Goal: Task Accomplishment & Management: Manage account settings

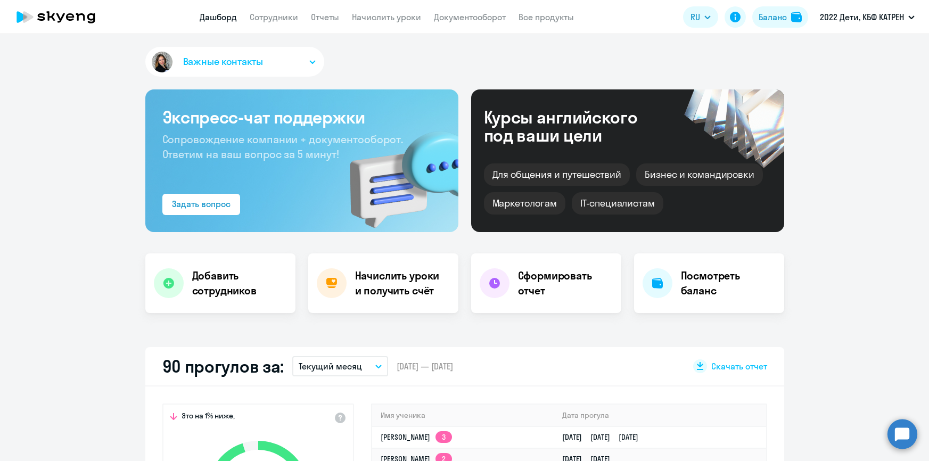
select select "30"
click at [210, 15] on link "Дашборд" at bounding box center [218, 17] width 37 height 11
click at [224, 17] on link "Дашборд" at bounding box center [218, 17] width 37 height 11
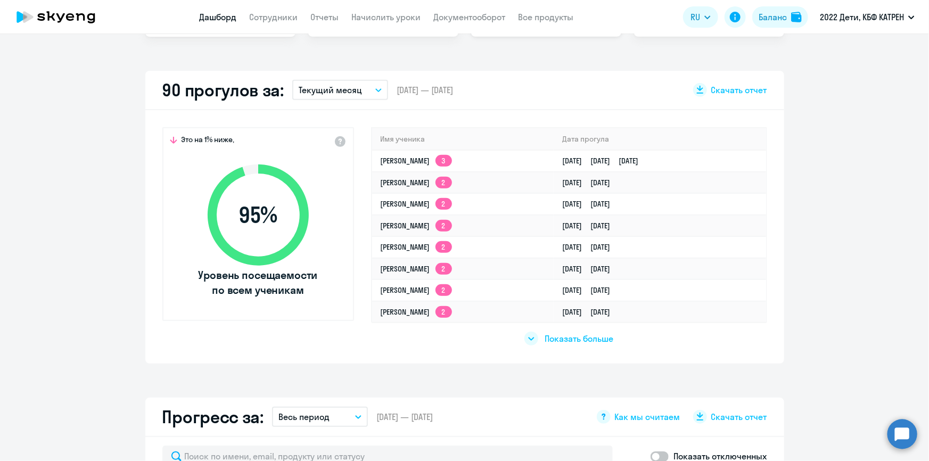
scroll to position [290, 0]
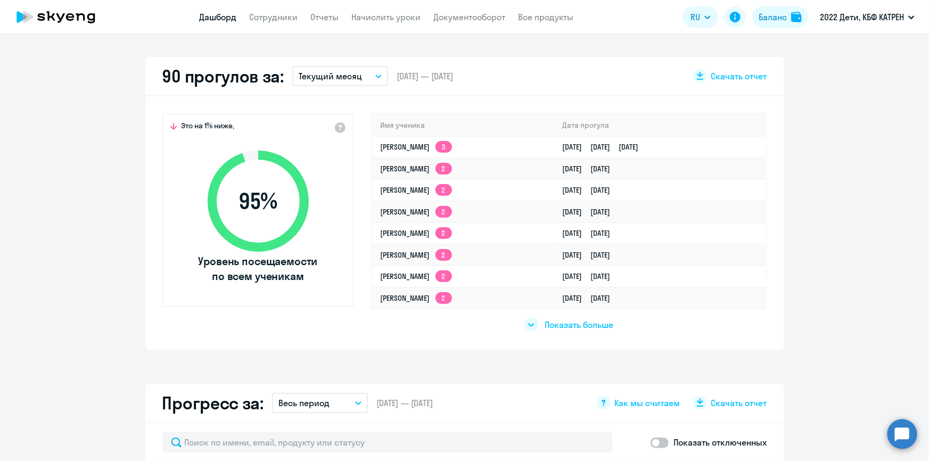
click at [574, 325] on span "Показать больше" at bounding box center [578, 325] width 69 height 12
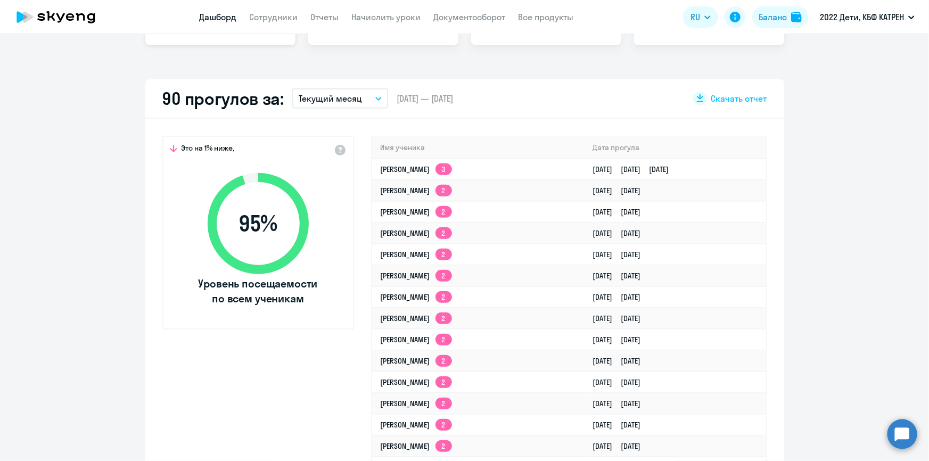
scroll to position [145, 0]
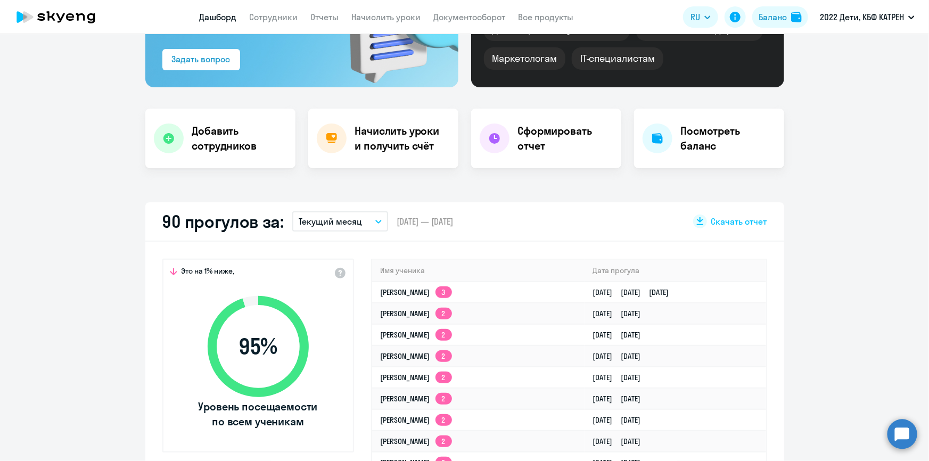
click at [258, 11] on app-menu-item-link "Сотрудники" at bounding box center [274, 17] width 48 height 13
click at [261, 14] on link "Сотрудники" at bounding box center [274, 17] width 48 height 11
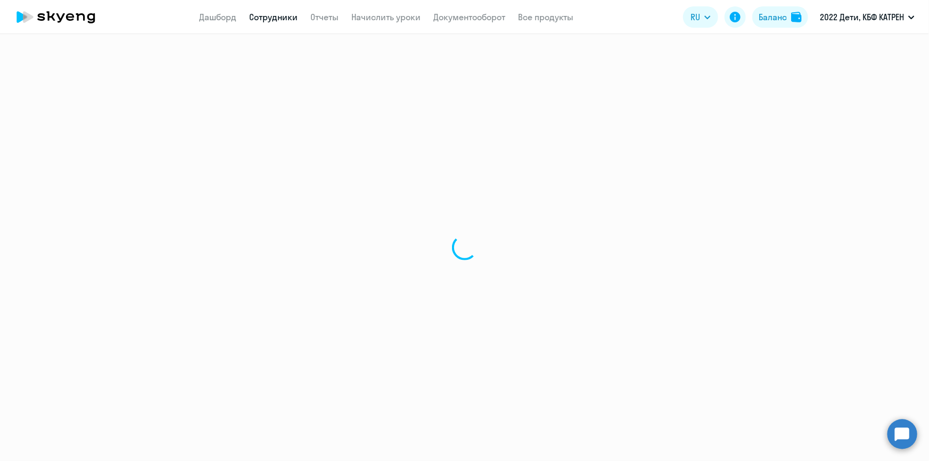
select select "30"
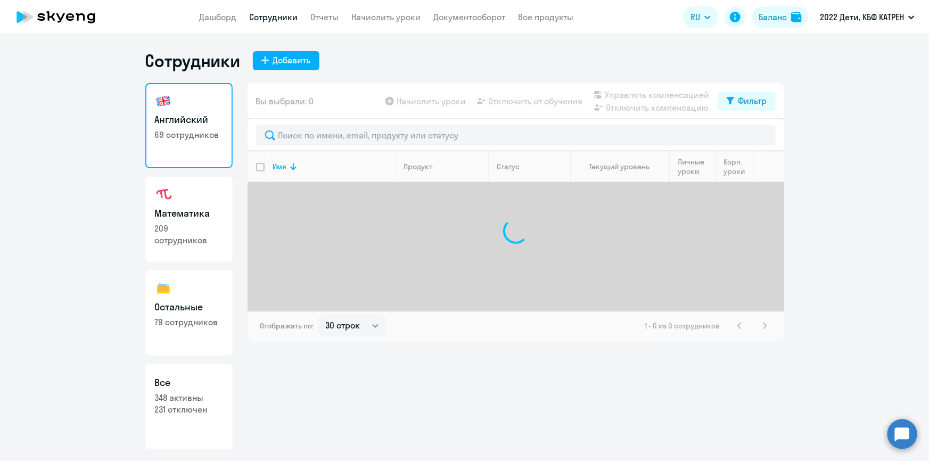
click at [202, 387] on h3 "Все" at bounding box center [189, 383] width 68 height 14
select select "30"
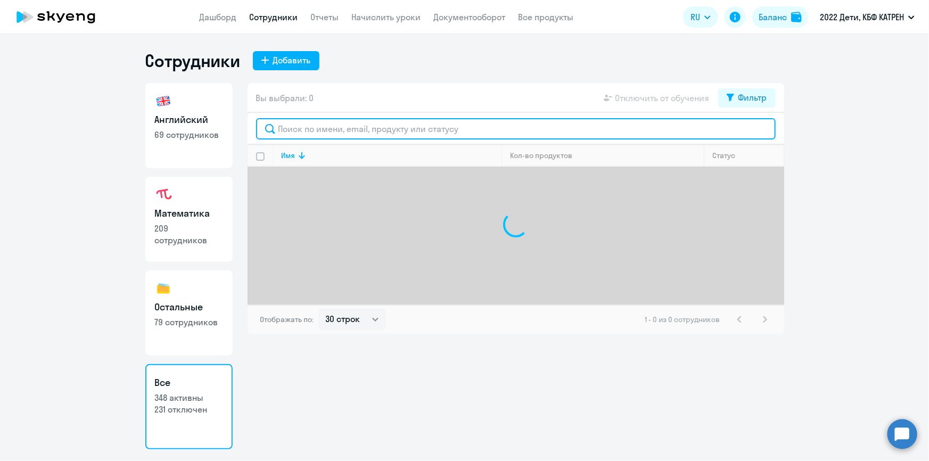
click at [325, 134] on input "text" at bounding box center [515, 128] width 519 height 21
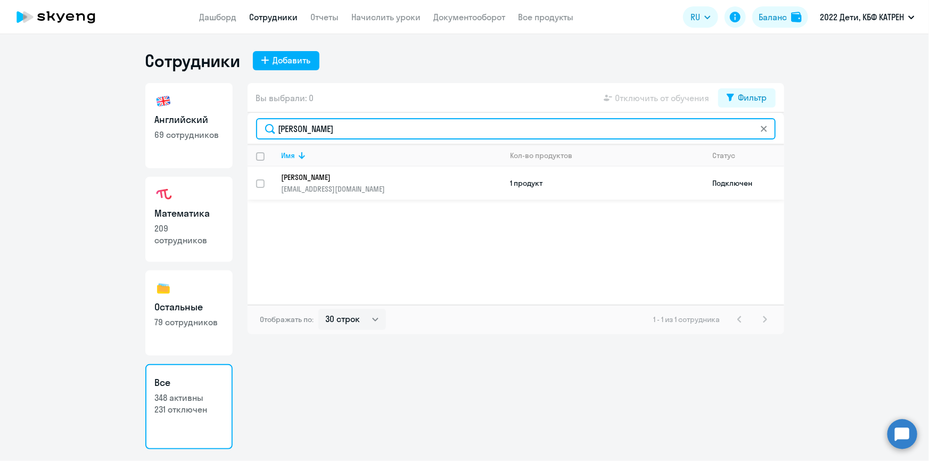
type input "[PERSON_NAME]"
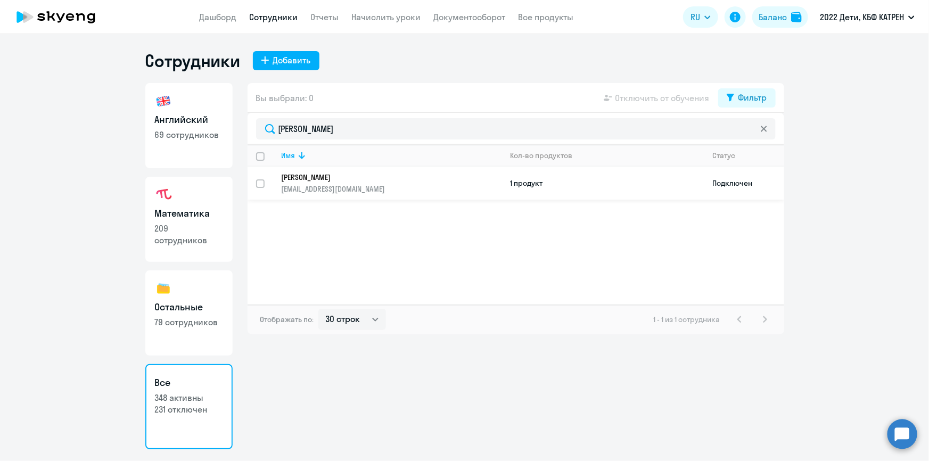
click at [336, 181] on link "[PERSON_NAME] [EMAIL_ADDRESS][DOMAIN_NAME]" at bounding box center [391, 182] width 220 height 21
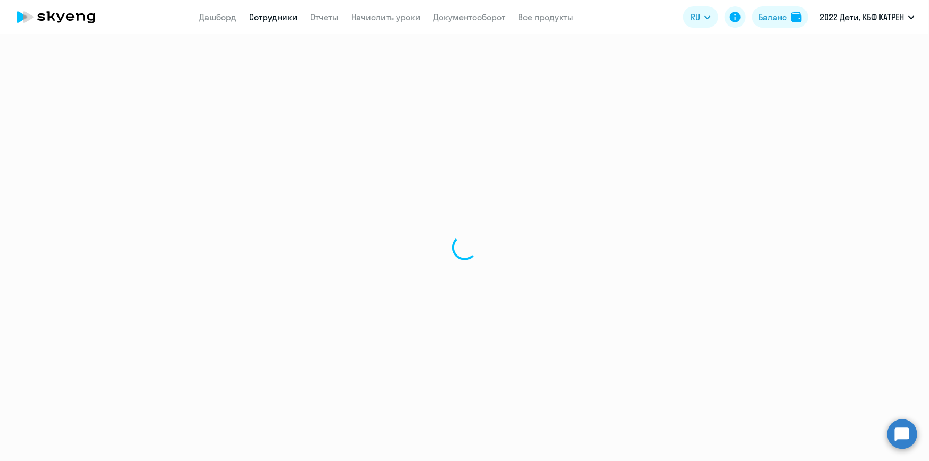
select select "math"
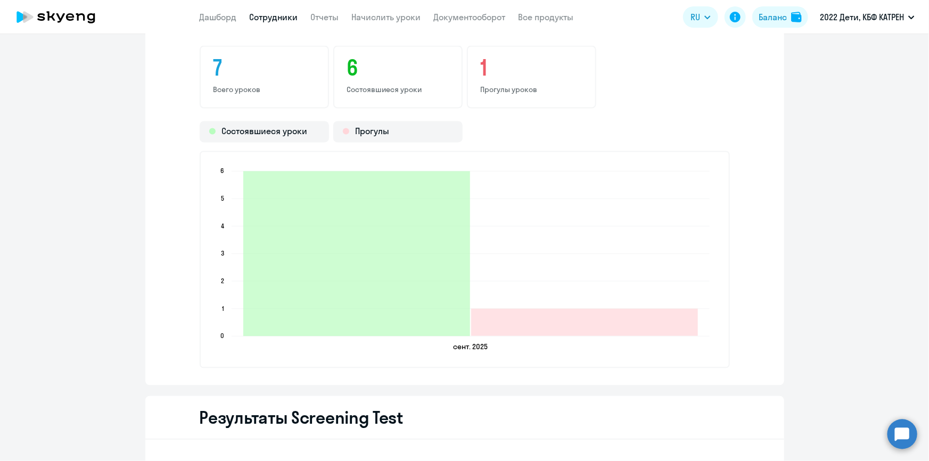
scroll to position [967, 0]
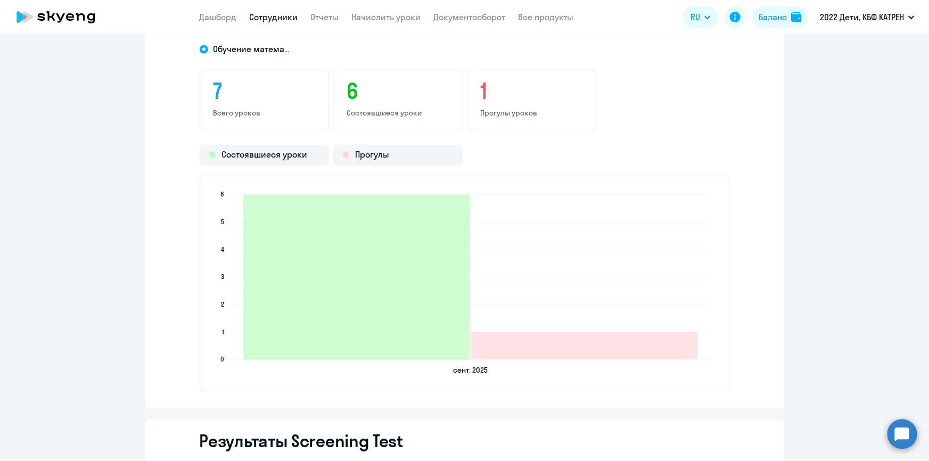
click at [481, 93] on h3 "1" at bounding box center [532, 92] width 102 height 26
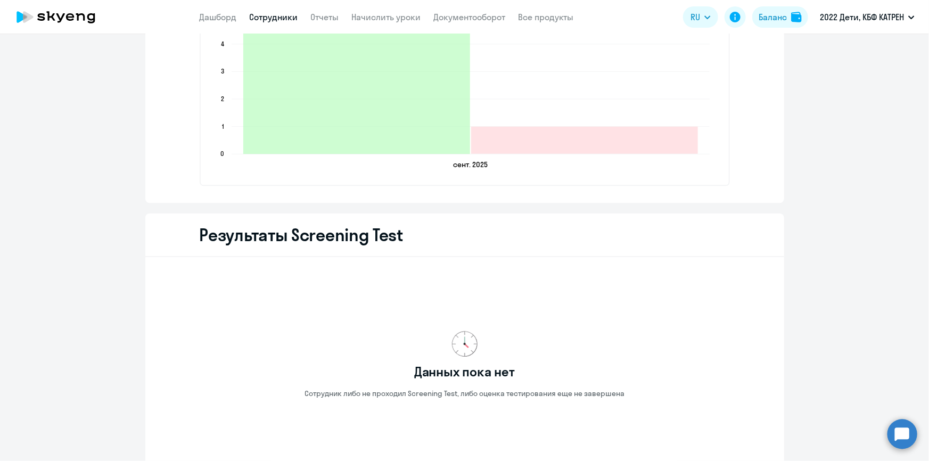
scroll to position [1124, 0]
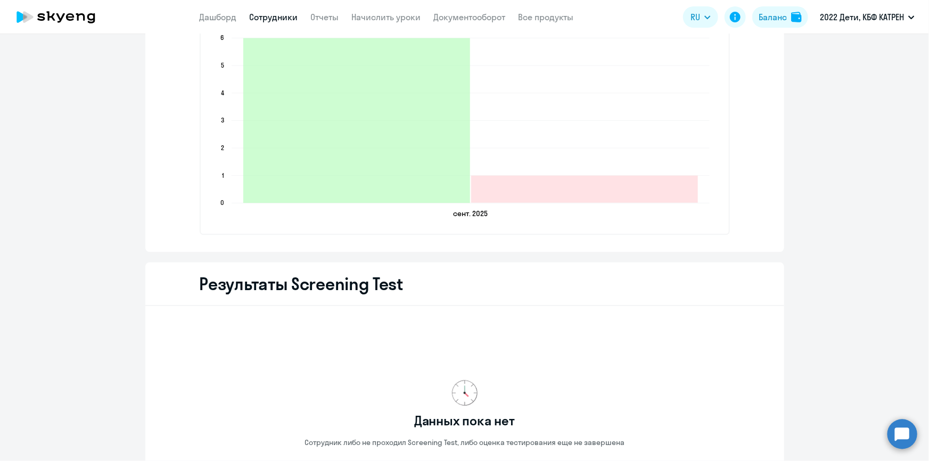
click at [894, 435] on circle at bounding box center [902, 434] width 30 height 30
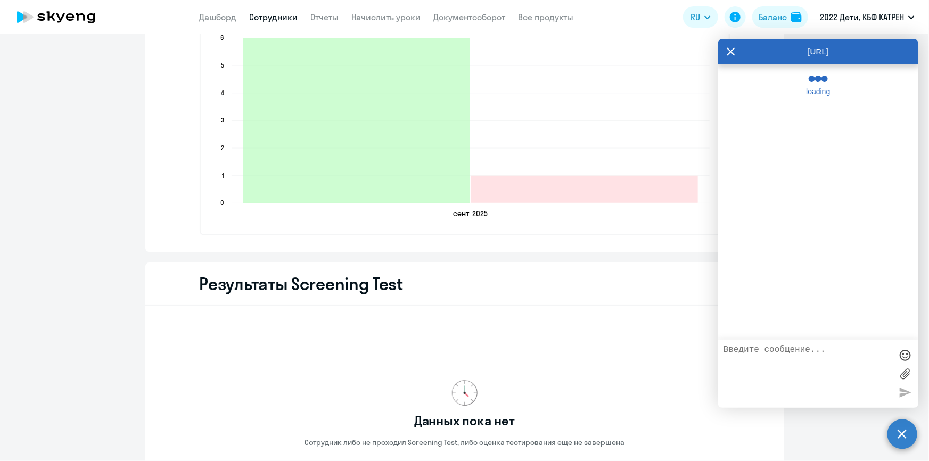
click at [777, 359] on textarea at bounding box center [807, 373] width 168 height 57
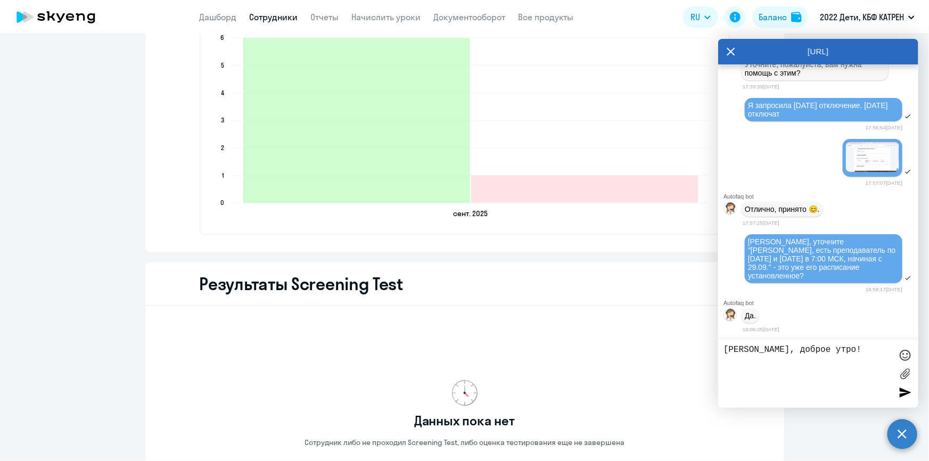
scroll to position [35498, 0]
paste textarea "42300341"
paste textarea "Первый урок прошел отлично!"
paste textarea "Начиная со второго урока нас не видит и не слышит преподаватель. Мы ее слышим и…"
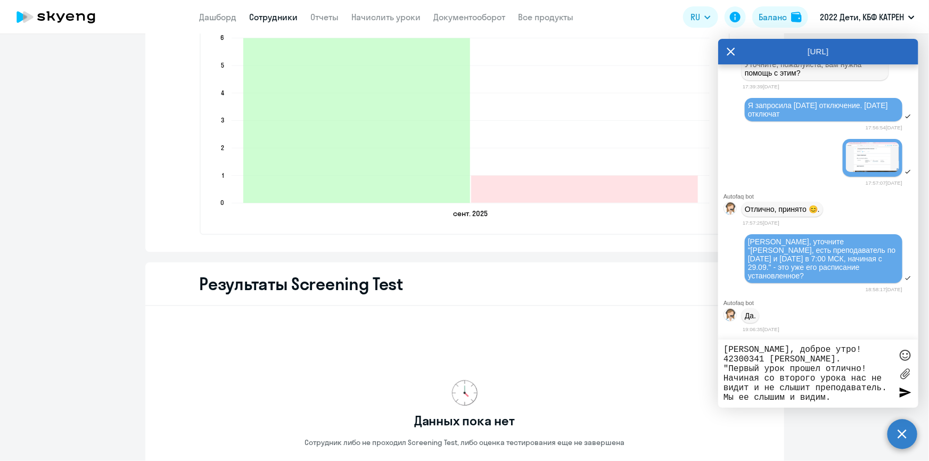
scroll to position [10, 0]
paste textarea "Когда я делаю проверку звука - он работает, динамики показывают что все включен…"
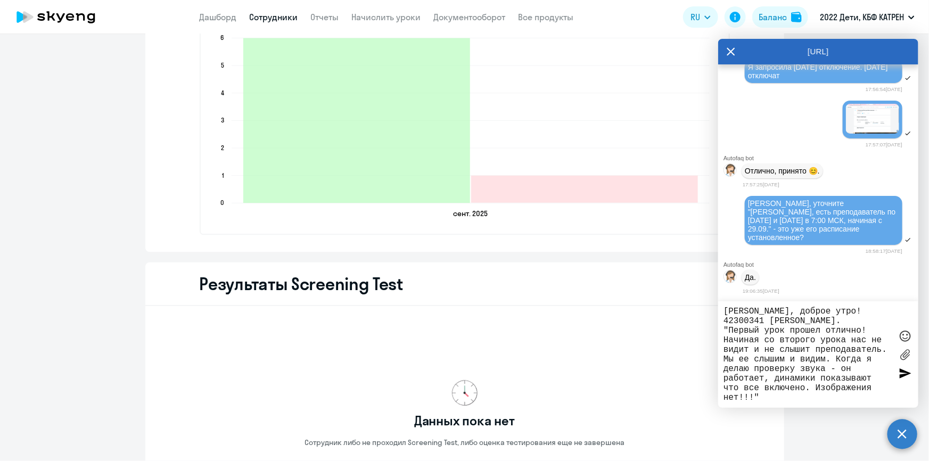
click at [729, 330] on textarea "[PERSON_NAME], доброе утро! 42300341 [PERSON_NAME]. "Первый урок прошел отлично…" at bounding box center [807, 355] width 168 height 96
paste textarea "е могу настроить по инструкции!!! Уже 4 занятия не настроена связь!!! Техподдер…"
click at [797, 339] on textarea "[PERSON_NAME], доброе утро! 42300341 [PERSON_NAME]. "Не могу настроить по инстр…" at bounding box center [807, 355] width 168 height 96
click at [781, 366] on textarea "[PERSON_NAME], доброе утро! 42300341 [PERSON_NAME]. "Не могу настроить по инстр…" at bounding box center [807, 355] width 168 height 96
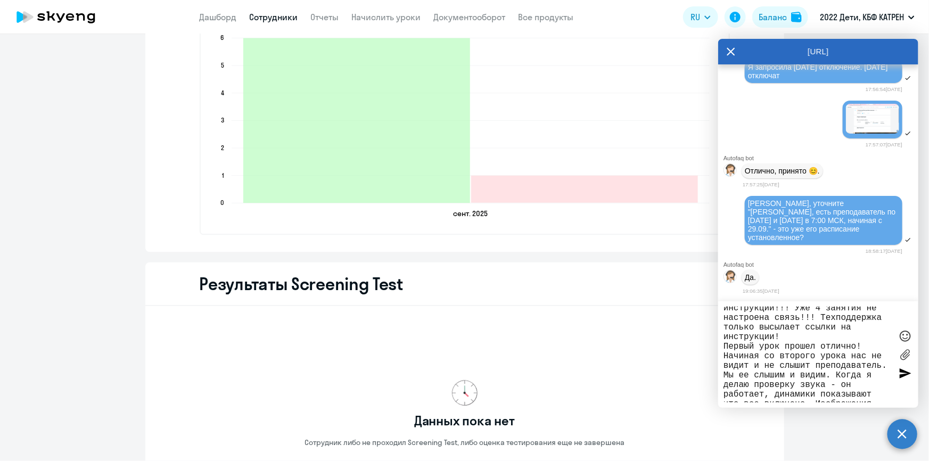
scroll to position [49, 0]
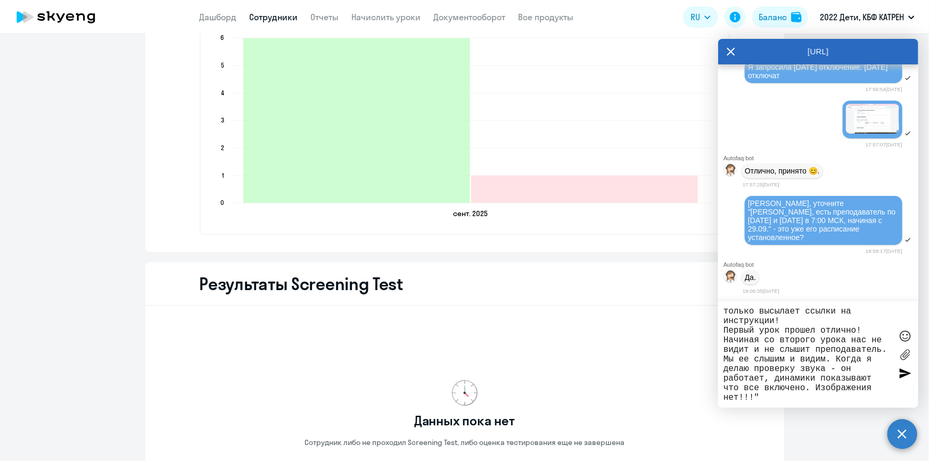
click at [824, 398] on textarea "[PERSON_NAME], доброе утро! 42300341 [PERSON_NAME]. "Не могу настроить по инстр…" at bounding box center [807, 355] width 168 height 96
type textarea "[PERSON_NAME], доброе утро! 42300341 [PERSON_NAME]. "Не могу настроить по инстр…"
click at [901, 372] on div at bounding box center [905, 373] width 16 height 16
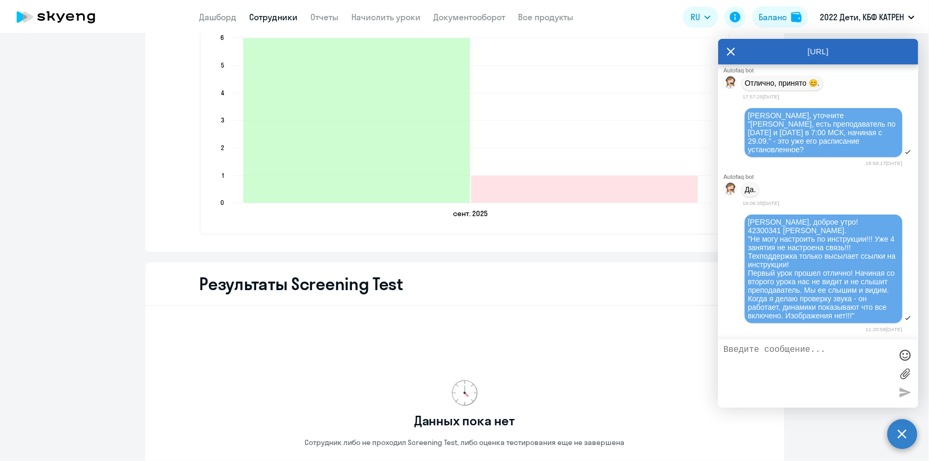
scroll to position [35643, 0]
click at [825, 372] on textarea at bounding box center [807, 373] width 168 height 57
type textarea "Помогите, пожалуйста в решении проблемы! [PERSON_NAME] сразу не обратилась ко м…"
click at [899, 393] on div at bounding box center [905, 392] width 16 height 16
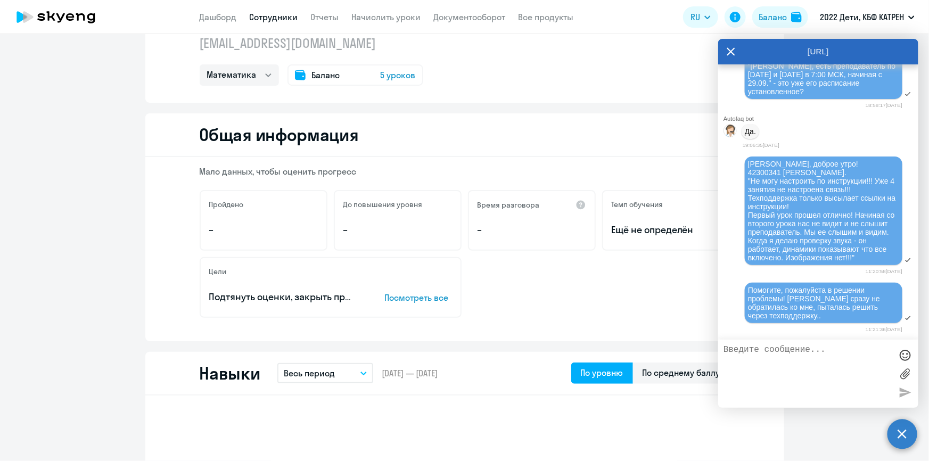
scroll to position [0, 0]
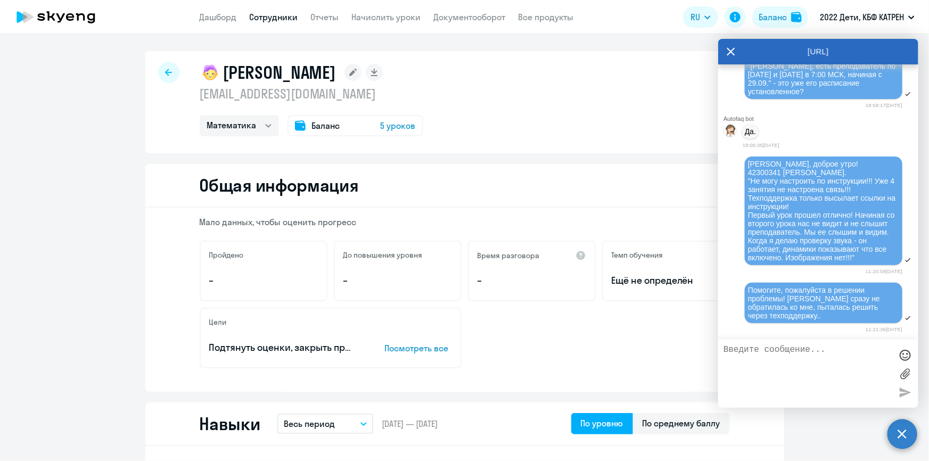
click at [266, 19] on link "Сотрудники" at bounding box center [274, 17] width 48 height 11
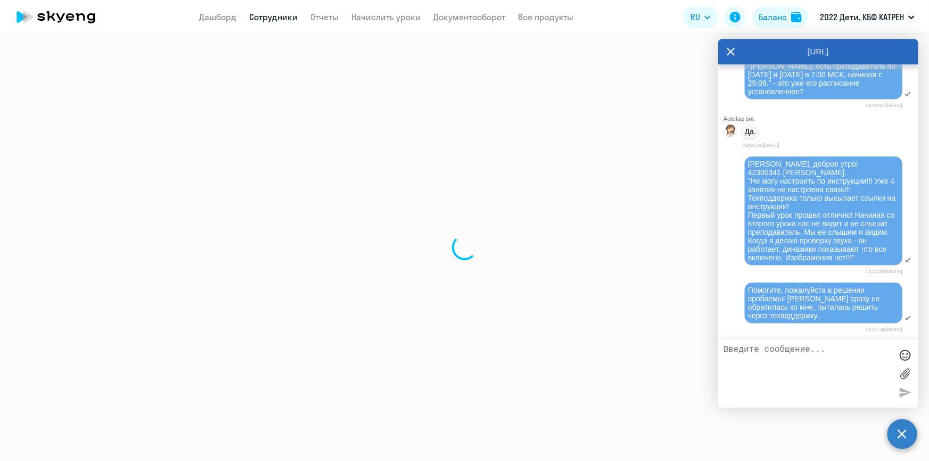
select select "30"
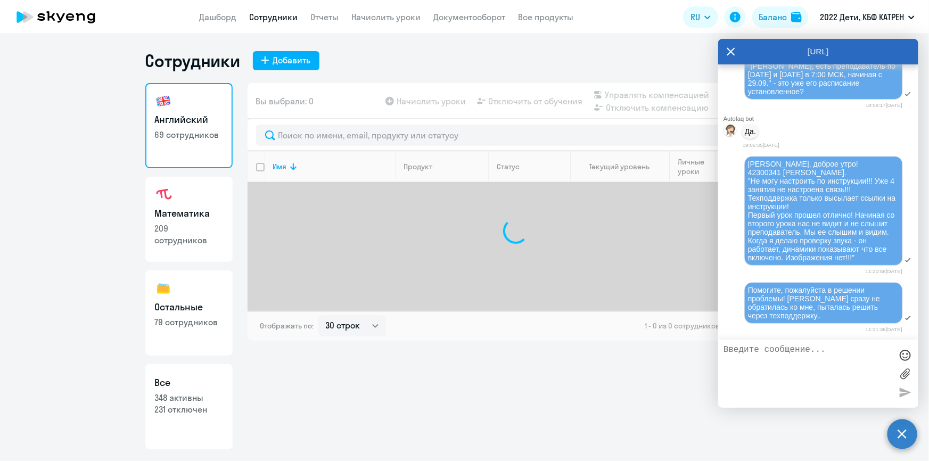
click at [200, 407] on p "231 отключен" at bounding box center [189, 409] width 68 height 12
select select "30"
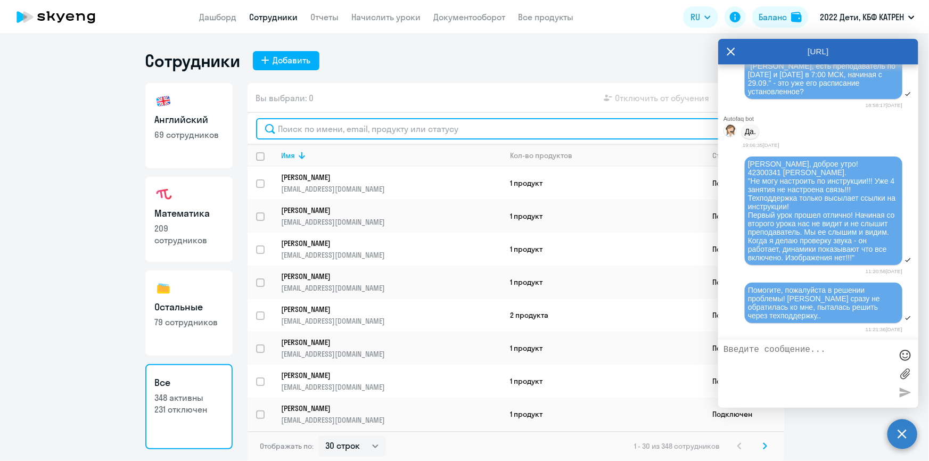
click at [333, 131] on input "text" at bounding box center [515, 128] width 519 height 21
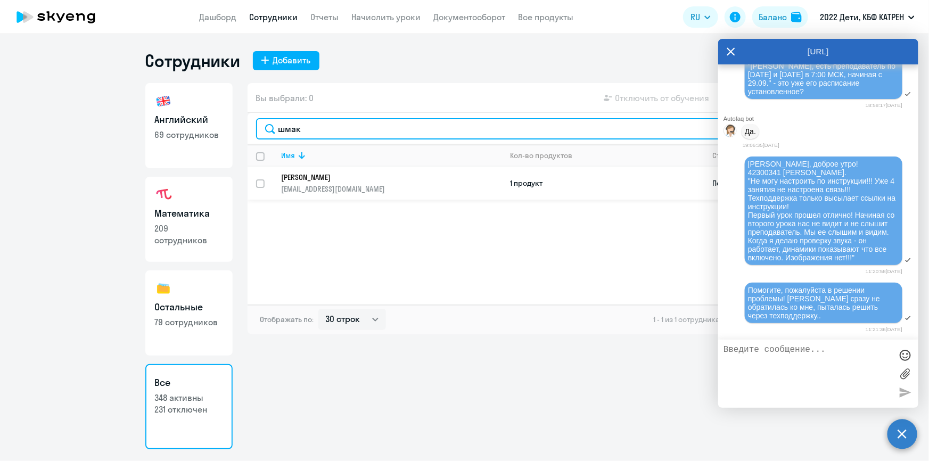
type input "шмак"
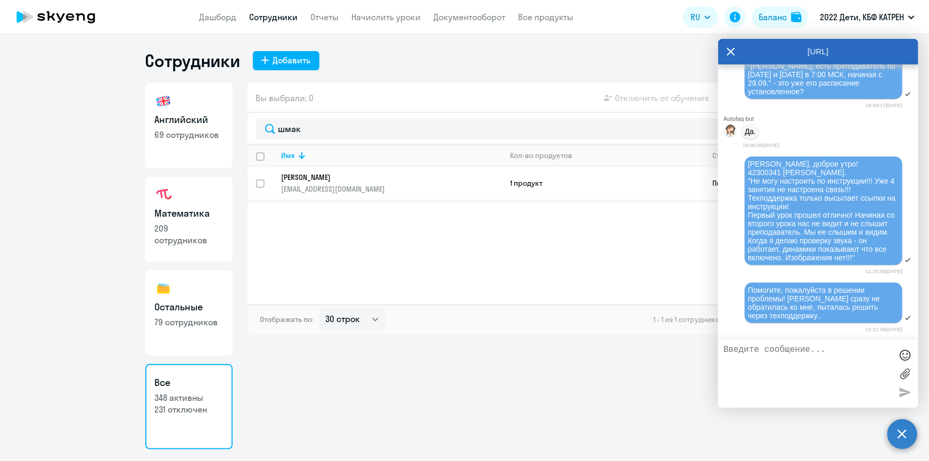
click at [258, 184] on input "select row 42306148" at bounding box center [266, 189] width 21 height 21
checkbox input "true"
click at [734, 50] on icon at bounding box center [730, 52] width 9 height 26
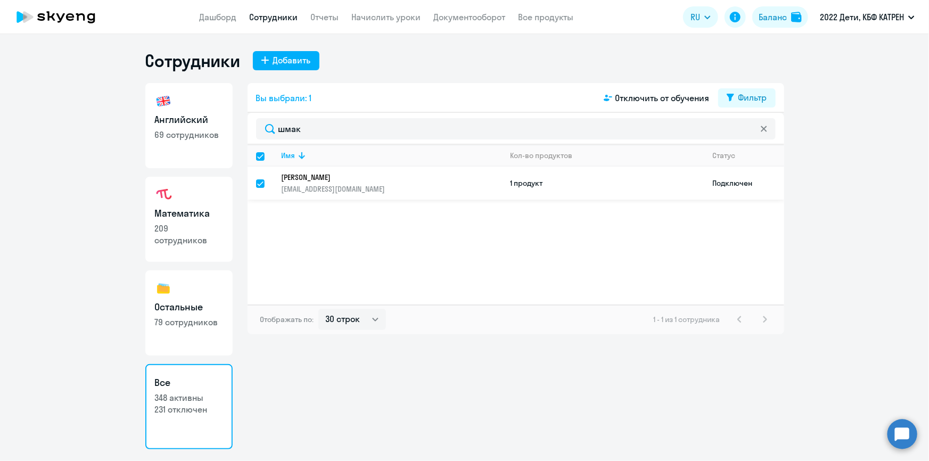
click at [260, 184] on input "deselect row 42306148" at bounding box center [266, 189] width 21 height 21
checkbox input "false"
click at [312, 179] on p "[PERSON_NAME]" at bounding box center [383, 177] width 205 height 10
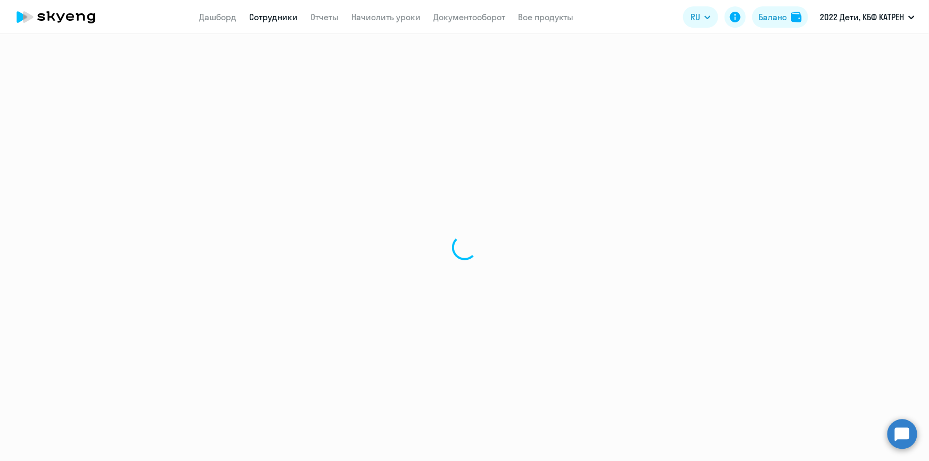
select select "english"
select select "30"
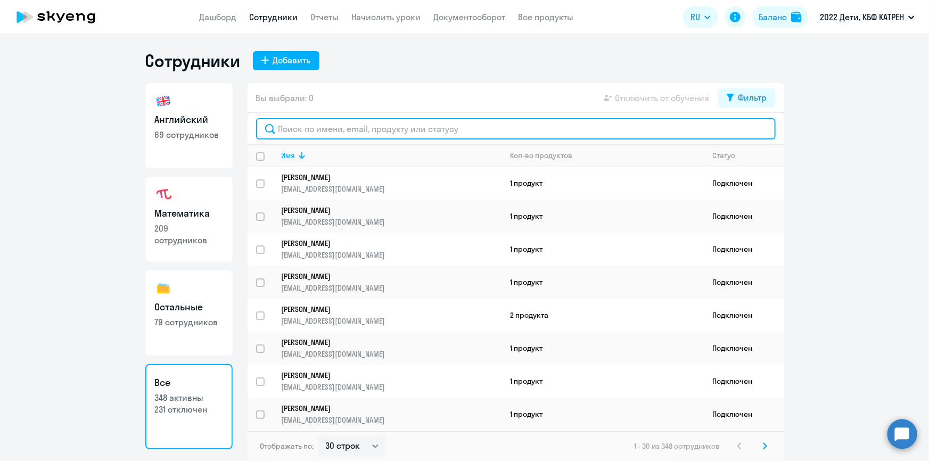
click at [320, 129] on input "text" at bounding box center [515, 128] width 519 height 21
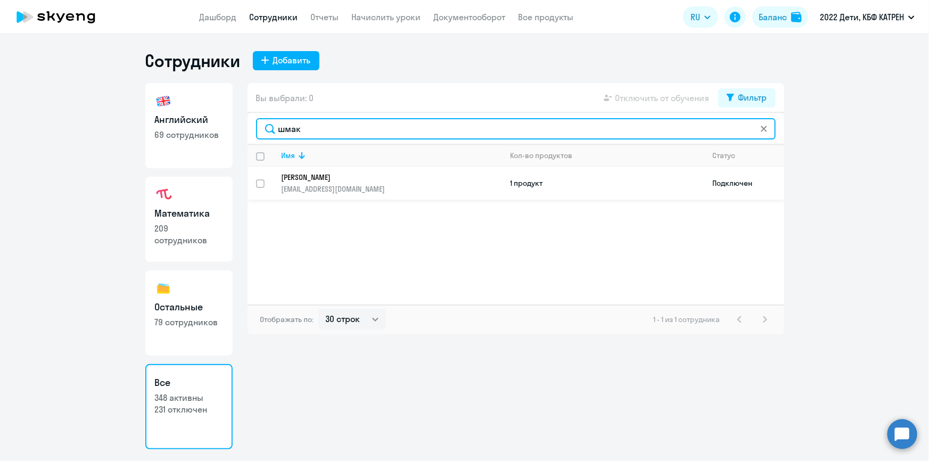
type input "шмак"
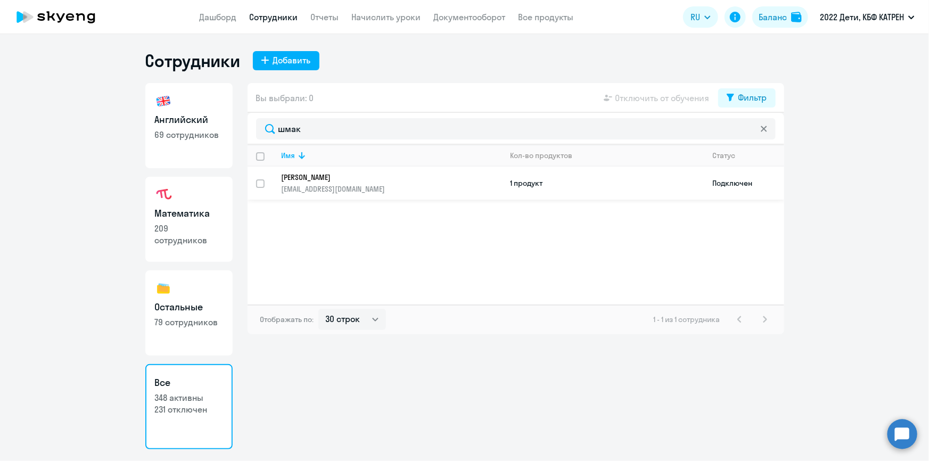
click at [302, 180] on p "[PERSON_NAME]" at bounding box center [383, 177] width 205 height 10
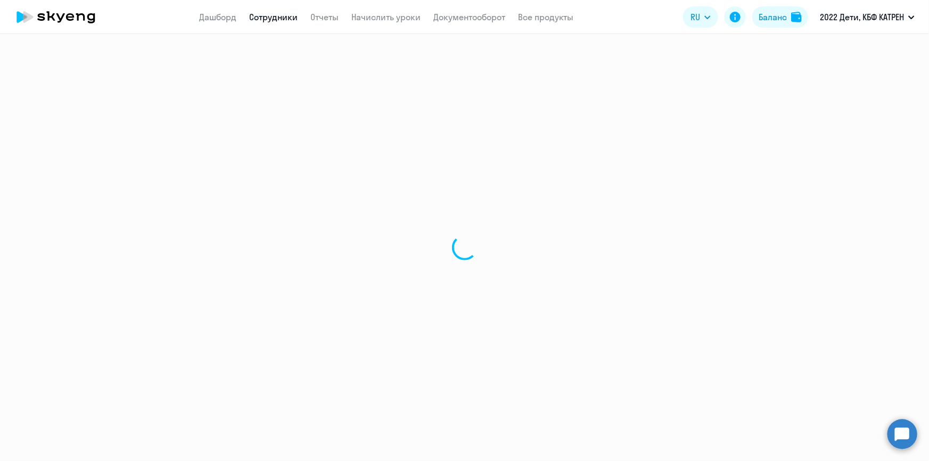
select select "english"
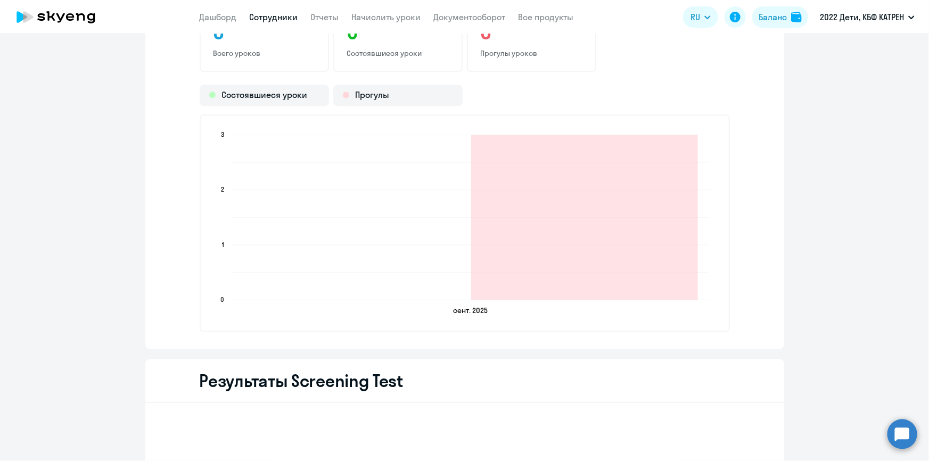
scroll to position [1131, 0]
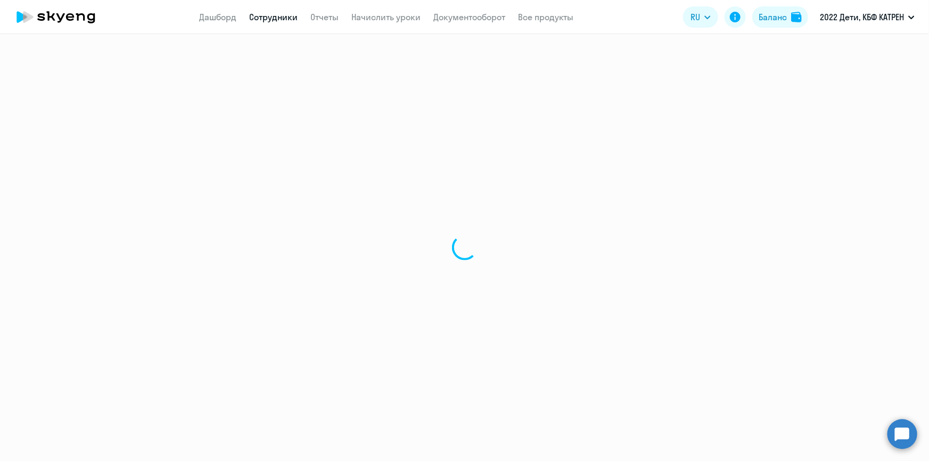
select select "30"
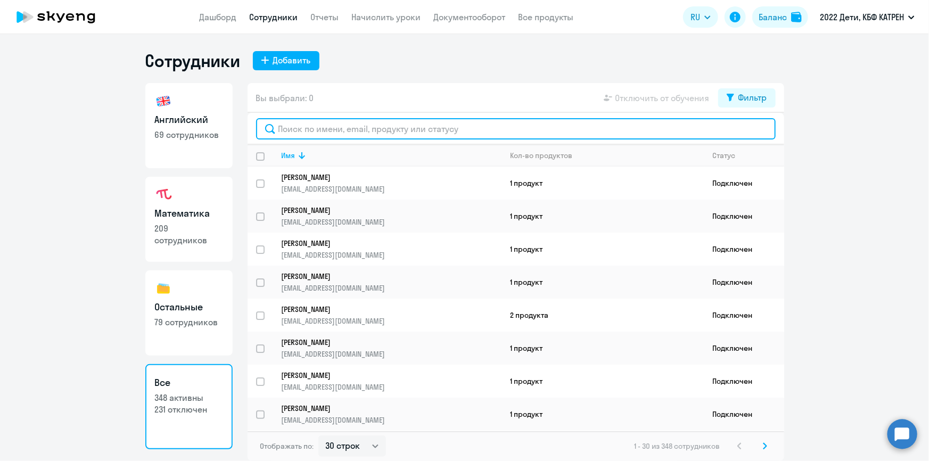
click at [349, 127] on input "text" at bounding box center [515, 128] width 519 height 21
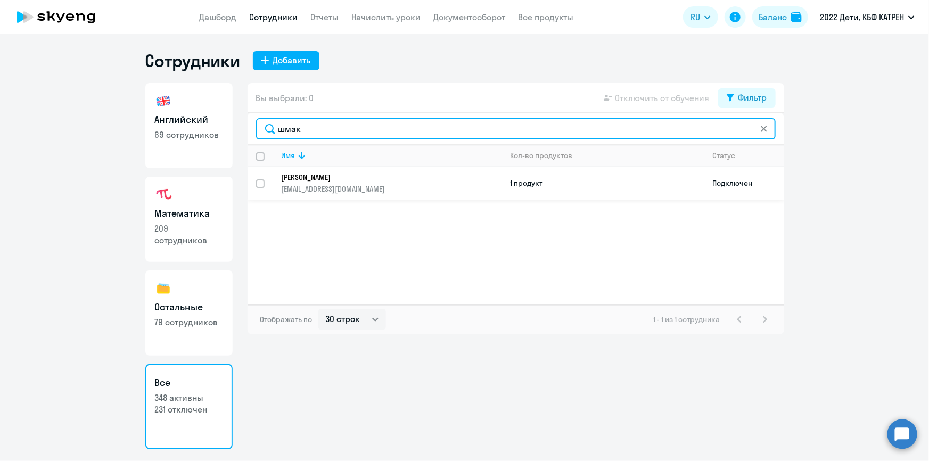
type input "шмак"
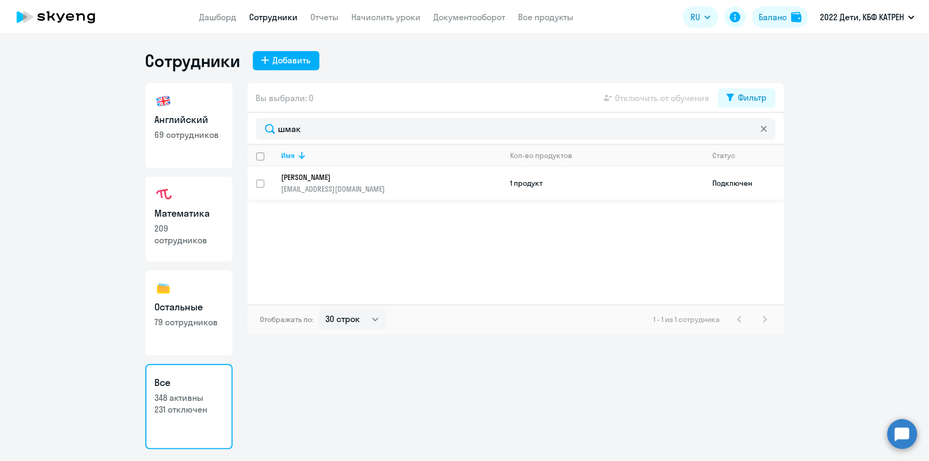
click at [335, 177] on p "[PERSON_NAME]" at bounding box center [383, 177] width 205 height 10
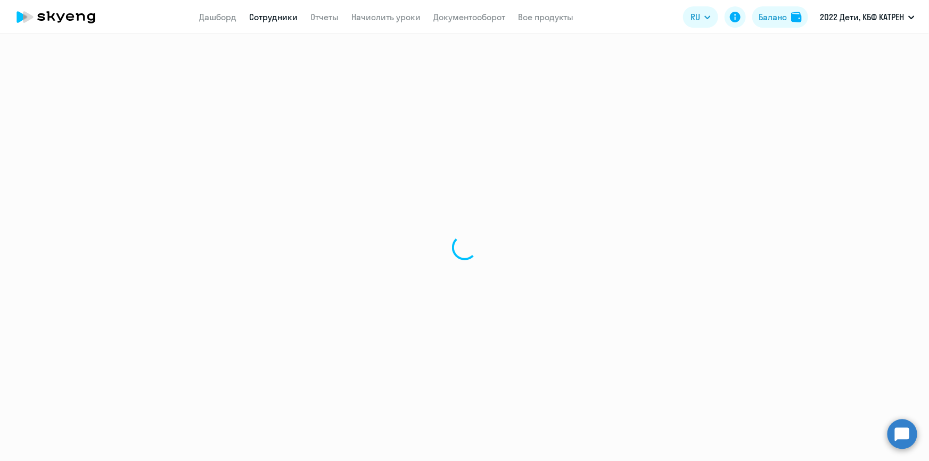
select select "english"
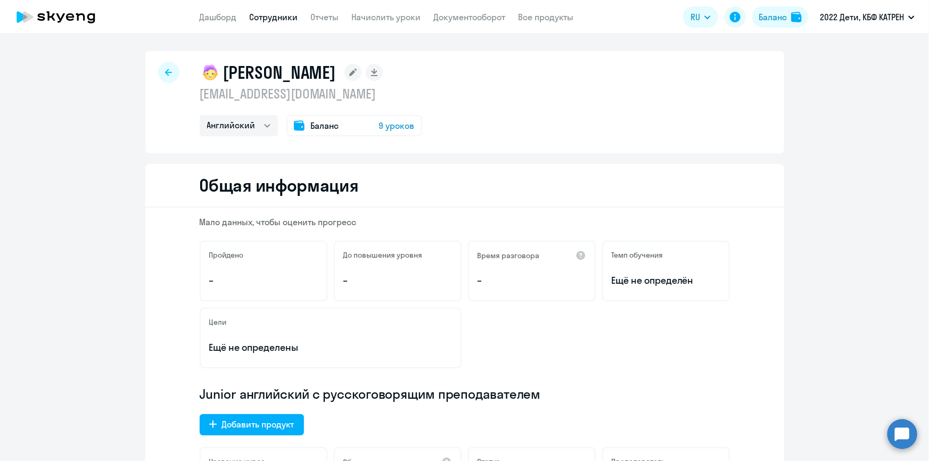
select select "30"
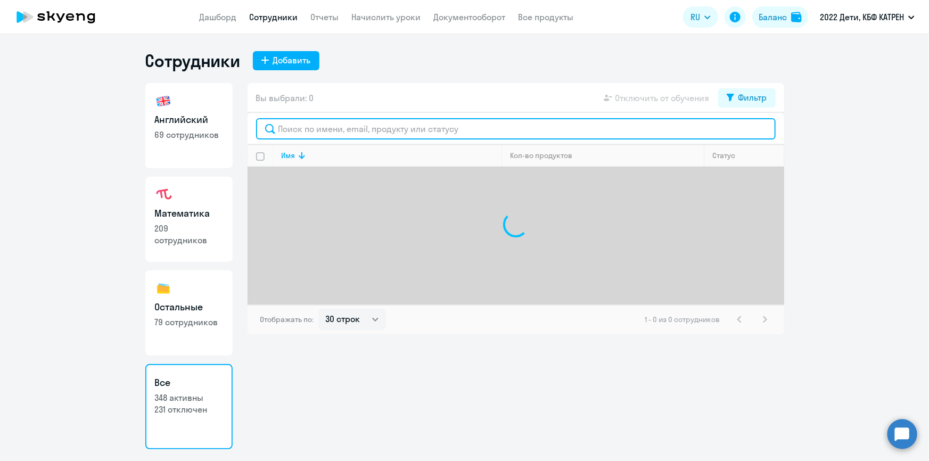
click at [360, 131] on input "text" at bounding box center [515, 128] width 519 height 21
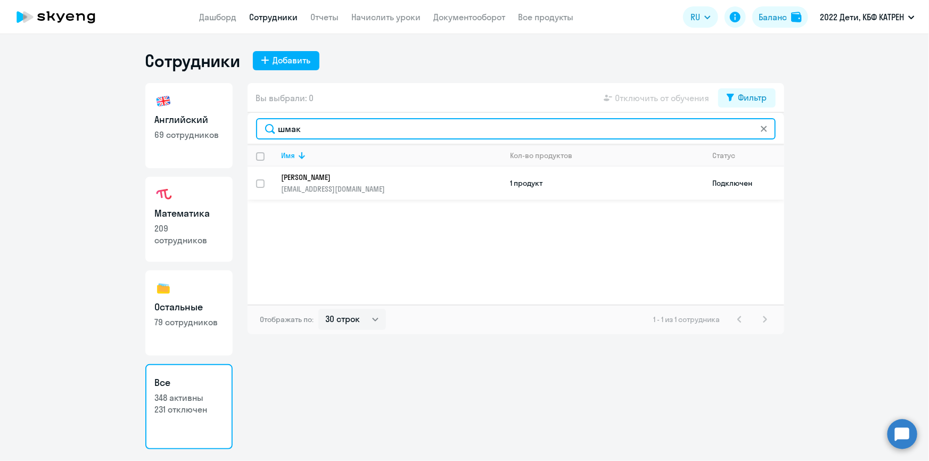
type input "шмак"
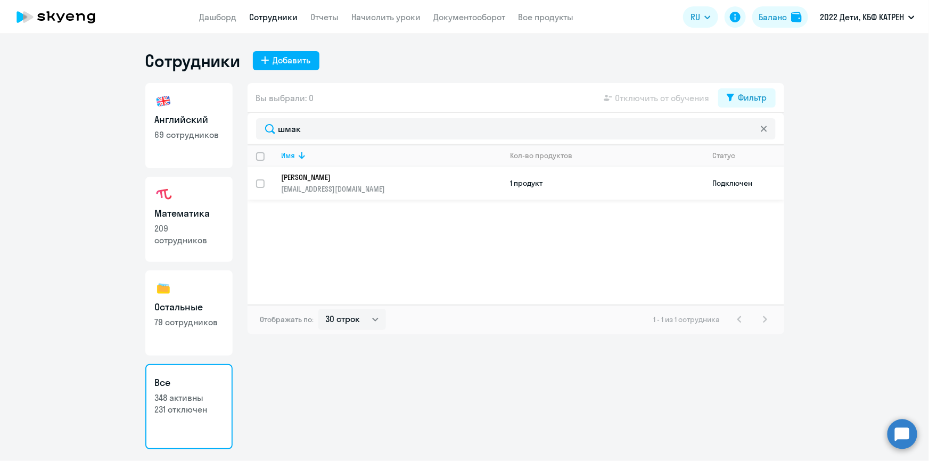
click at [261, 184] on input "select row 42306148" at bounding box center [266, 189] width 21 height 21
checkbox input "true"
click at [651, 96] on span "Отключить от обучения" at bounding box center [662, 98] width 94 height 13
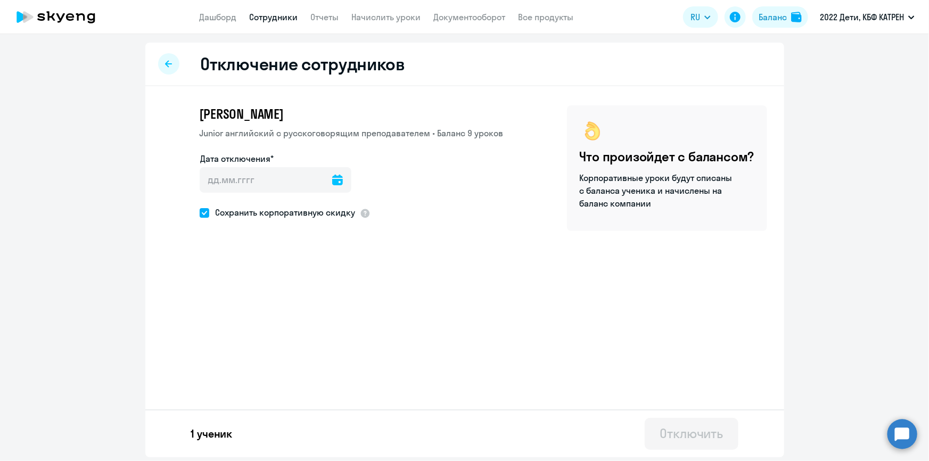
click at [332, 183] on icon at bounding box center [337, 180] width 11 height 11
click at [258, 345] on span "24" at bounding box center [256, 343] width 19 height 19
type input "[DATE]"
click at [202, 209] on span at bounding box center [205, 213] width 10 height 10
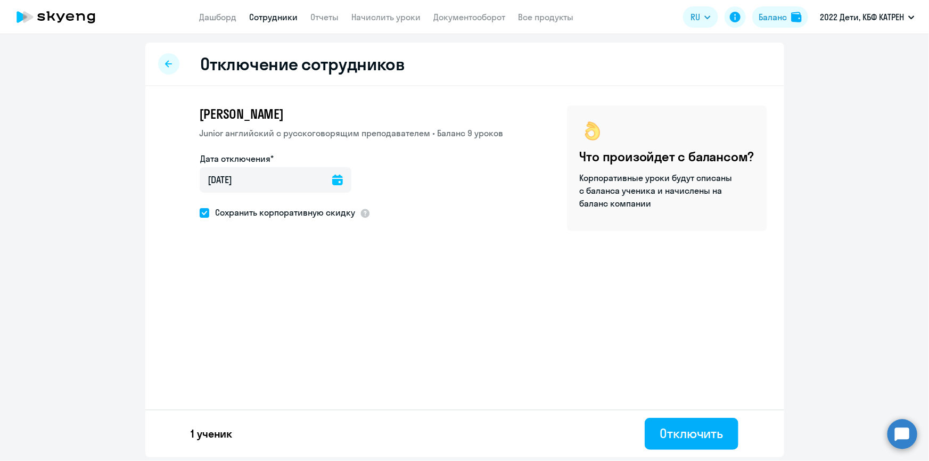
click at [200, 212] on input "Сохранить корпоративную скидку" at bounding box center [199, 212] width 1 height 1
checkbox input "false"
click at [688, 435] on div "Отключить" at bounding box center [690, 433] width 63 height 17
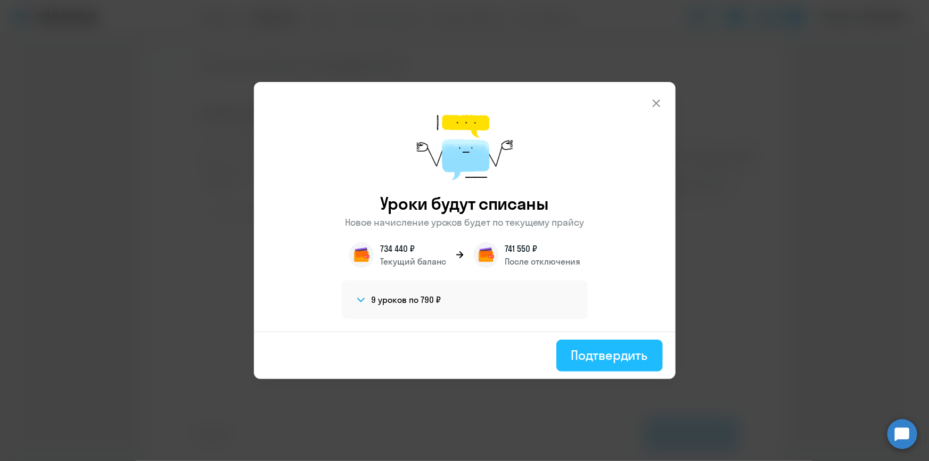
click at [608, 357] on div "Подтвердить" at bounding box center [609, 354] width 77 height 17
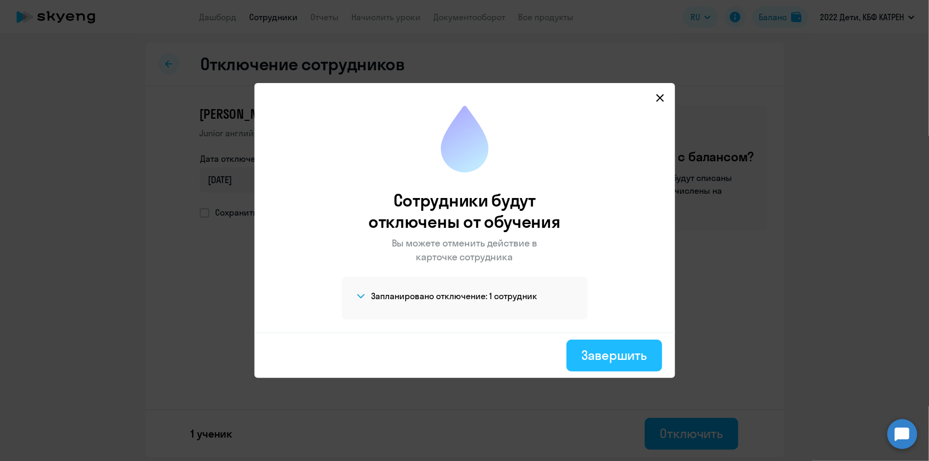
click at [608, 353] on div "Завершить" at bounding box center [613, 354] width 65 height 17
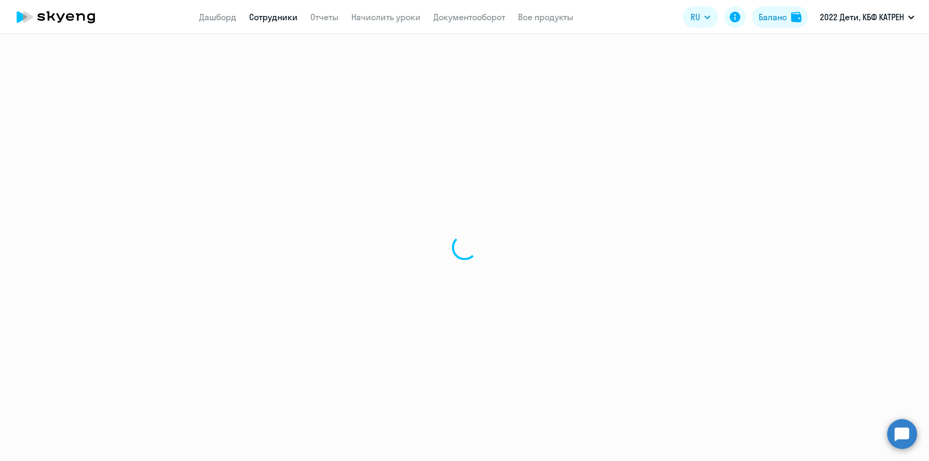
select select "30"
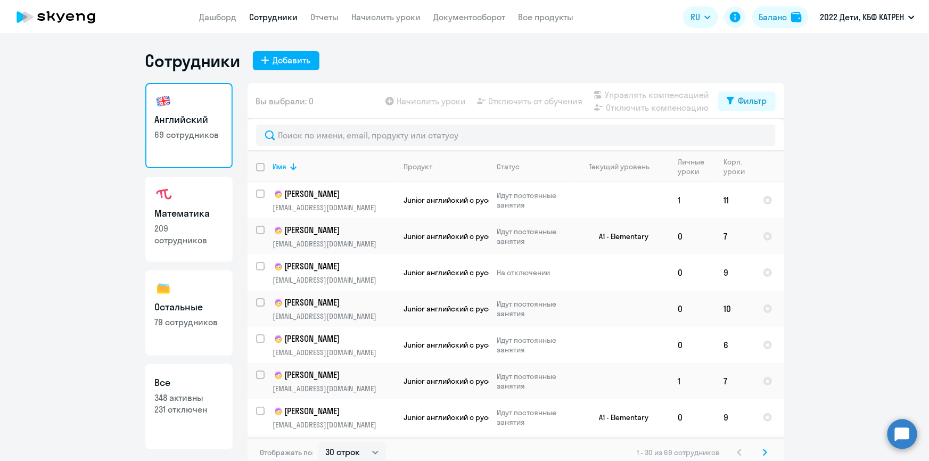
click at [900, 426] on circle at bounding box center [902, 434] width 30 height 30
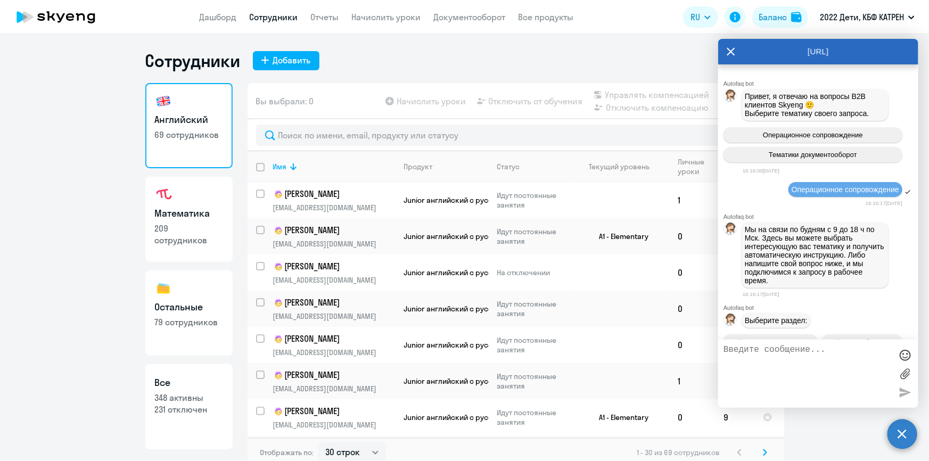
scroll to position [35702, 0]
